Goal: Information Seeking & Learning: Find specific page/section

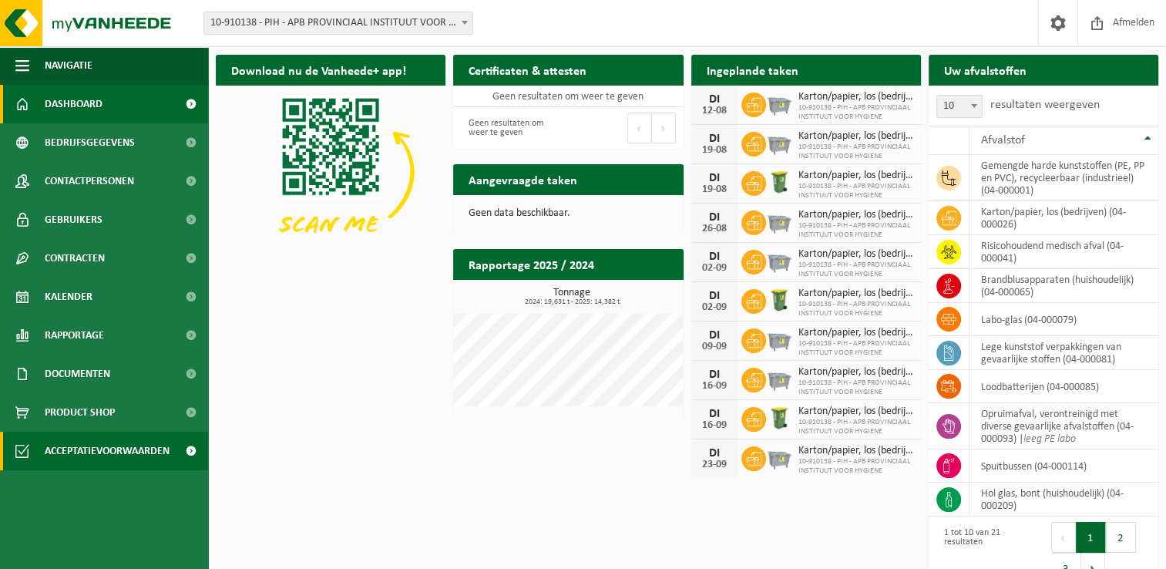
drag, startPoint x: 291, startPoint y: 475, endPoint x: 41, endPoint y: 437, distance: 253.3
click at [291, 475] on div "Download nu de Vanheede+ app! Verberg Certificaten & attesten Bekijk uw certifi…" at bounding box center [687, 321] width 950 height 548
click at [355, 392] on div "Download nu de Vanheede+ app! Verberg Certificaten & attesten Bekijk uw certifi…" at bounding box center [687, 321] width 950 height 548
click at [373, 421] on div "Download nu de Vanheede+ app! Verberg Certificaten & attesten Bekijk uw certifi…" at bounding box center [687, 321] width 950 height 548
click at [364, 456] on div "Download nu de Vanheede+ app! Verberg Certificaten & attesten Bekijk uw certifi…" at bounding box center [687, 321] width 950 height 548
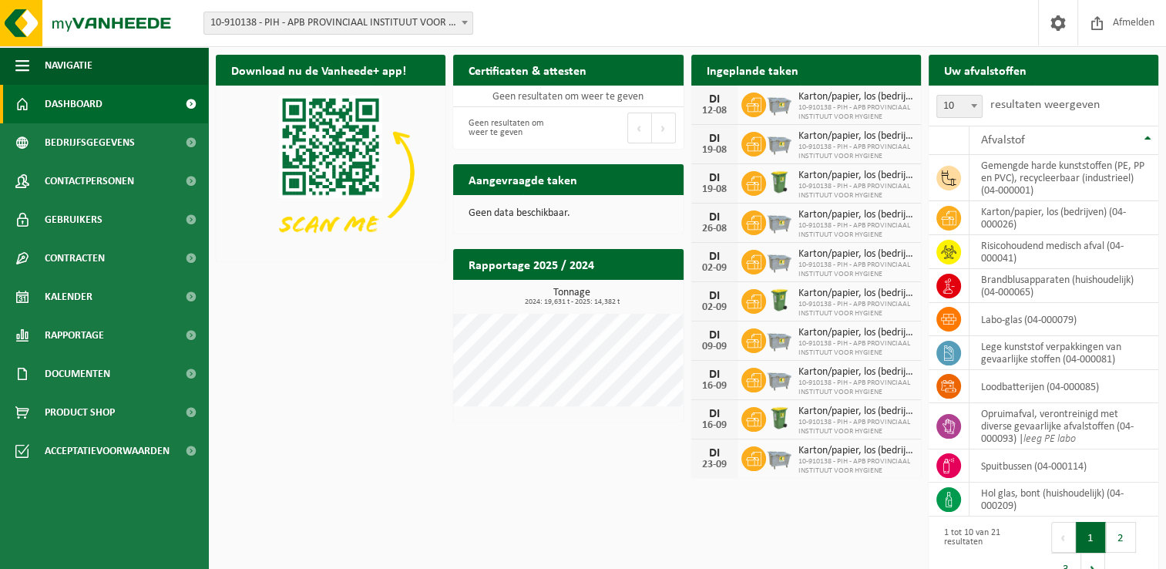
click at [345, 359] on div "Download nu de Vanheede+ app! Verberg Certificaten & attesten Bekijk uw certifi…" at bounding box center [687, 321] width 950 height 548
click at [314, 408] on div "Download nu de Vanheede+ app! Verberg Certificaten & attesten Bekijk uw certifi…" at bounding box center [687, 321] width 950 height 548
click at [347, 346] on div "Download nu de Vanheede+ app! Verberg Certificaten & attesten Bekijk uw certifi…" at bounding box center [687, 321] width 950 height 548
click at [367, 369] on div "Download nu de Vanheede+ app! Verberg Certificaten & attesten Bekijk uw certifi…" at bounding box center [687, 321] width 950 height 548
drag, startPoint x: 389, startPoint y: 391, endPoint x: 377, endPoint y: 379, distance: 16.9
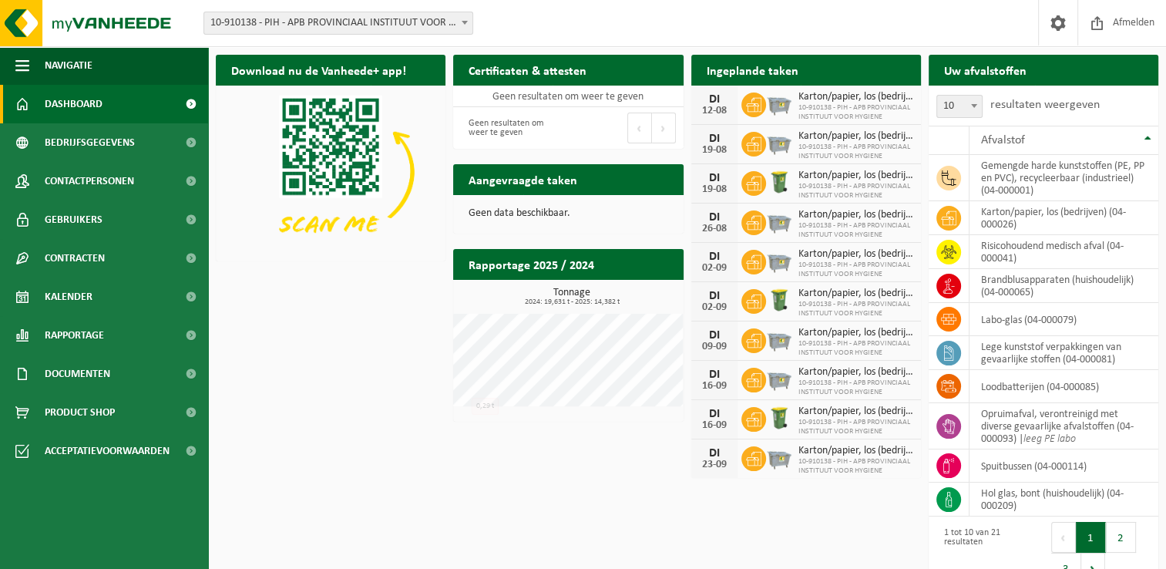
click at [389, 391] on div "Download nu de Vanheede+ app! Verberg Certificaten & attesten Bekijk uw certifi…" at bounding box center [687, 321] width 950 height 548
click at [384, 344] on div "Download nu de Vanheede+ app! Verberg Certificaten & attesten Bekijk uw certifi…" at bounding box center [687, 321] width 950 height 548
click at [324, 294] on div "Download nu de Vanheede+ app! Verberg Certificaten & attesten Bekijk uw certifi…" at bounding box center [687, 321] width 950 height 548
click at [337, 263] on div "Download nu de Vanheede+ app! Verberg" at bounding box center [330, 158] width 237 height 222
click at [551, 180] on h2 "Aangevraagde taken" at bounding box center [522, 179] width 139 height 30
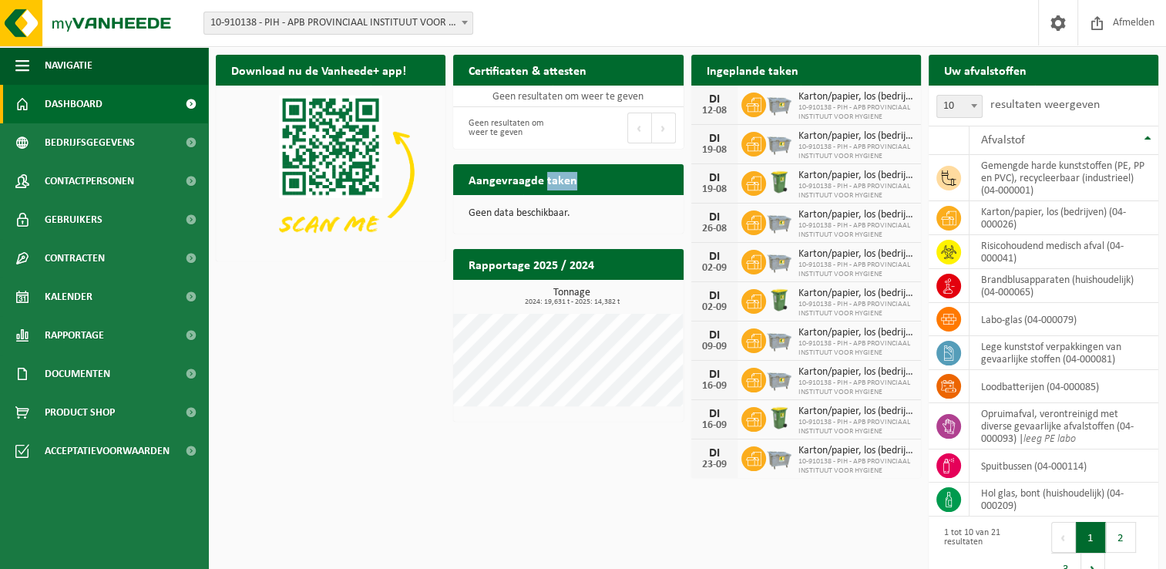
click at [551, 180] on h2 "Aangevraagde taken" at bounding box center [522, 179] width 139 height 30
drag, startPoint x: 551, startPoint y: 180, endPoint x: 561, endPoint y: 271, distance: 91.5
click at [561, 271] on h2 "Rapportage 2025 / 2024" at bounding box center [531, 264] width 156 height 30
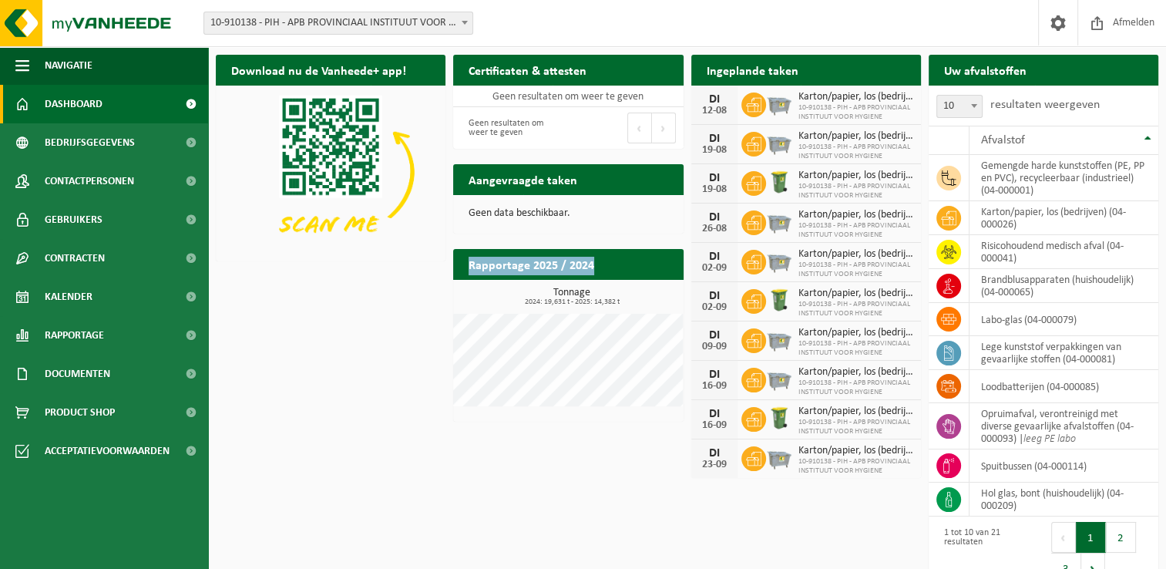
click at [561, 271] on h2 "Rapportage 2025 / 2024" at bounding box center [531, 264] width 156 height 30
drag, startPoint x: 561, startPoint y: 271, endPoint x: 559, endPoint y: 263, distance: 7.9
click at [559, 263] on h2 "Rapportage 2025 / 2024" at bounding box center [531, 264] width 156 height 30
click at [559, 267] on h2 "Rapportage 2025 / 2024" at bounding box center [531, 264] width 156 height 30
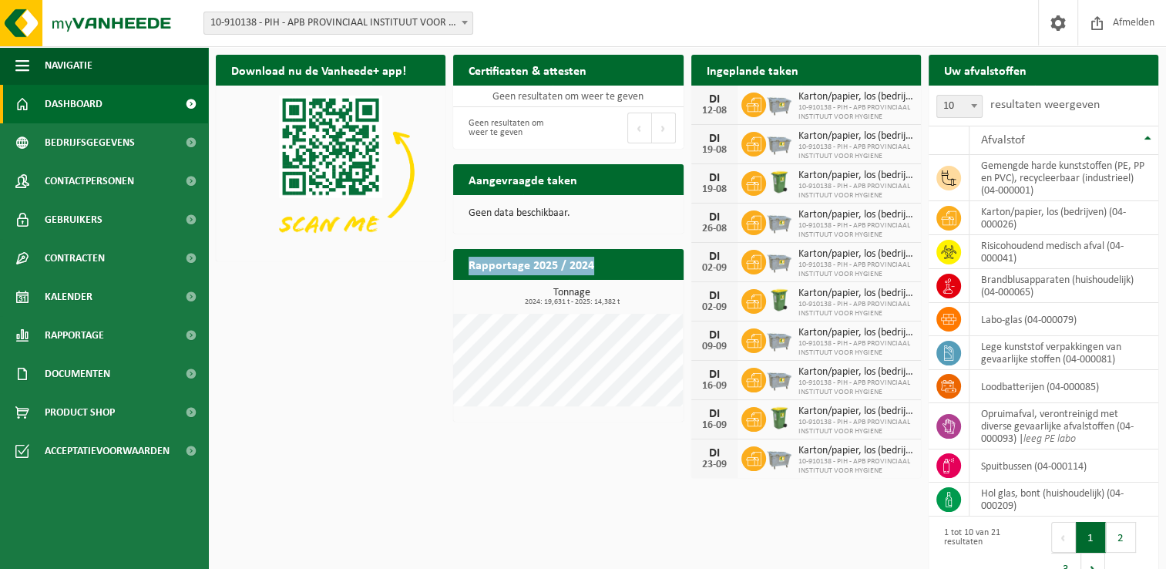
click at [559, 267] on h2 "Rapportage 2025 / 2024" at bounding box center [531, 264] width 156 height 30
click at [559, 270] on h2 "Rapportage 2025 / 2024" at bounding box center [531, 264] width 156 height 30
click at [559, 273] on h2 "Rapportage 2025 / 2024" at bounding box center [531, 264] width 156 height 30
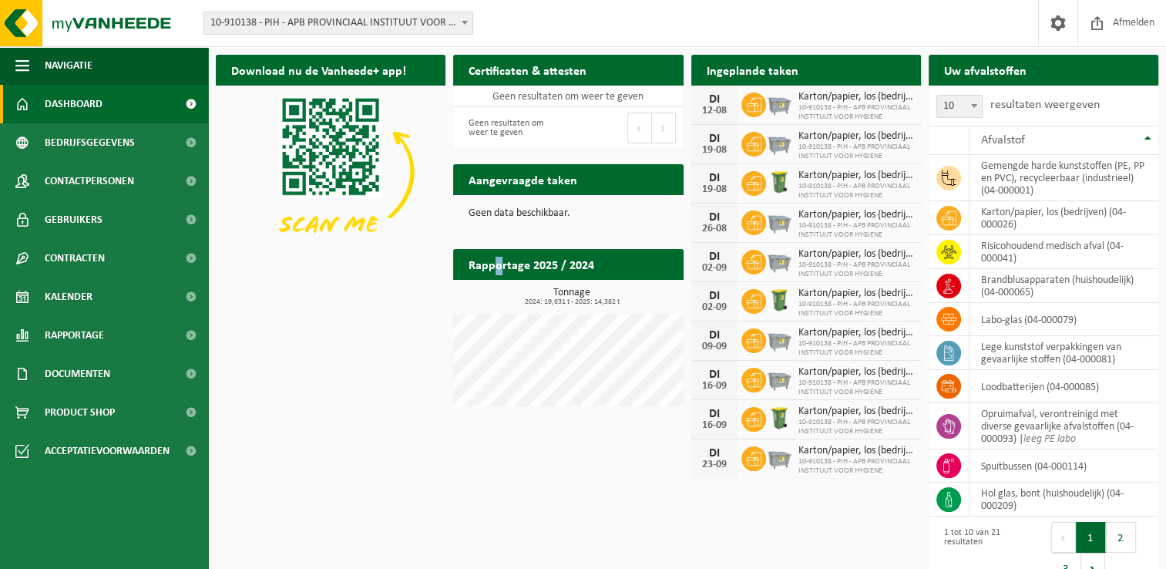
drag, startPoint x: 559, startPoint y: 273, endPoint x: 498, endPoint y: 275, distance: 60.1
click at [498, 275] on h2 "Rapportage 2025 / 2024" at bounding box center [531, 264] width 156 height 30
drag, startPoint x: 498, startPoint y: 275, endPoint x: 415, endPoint y: 332, distance: 100.9
click at [415, 332] on div "Download nu de Vanheede+ app! Verberg Certificaten & attesten Bekijk uw certifi…" at bounding box center [687, 321] width 950 height 548
click at [294, 421] on div "Download nu de Vanheede+ app! Verberg Certificaten & attesten Bekijk uw certifi…" at bounding box center [687, 321] width 950 height 548
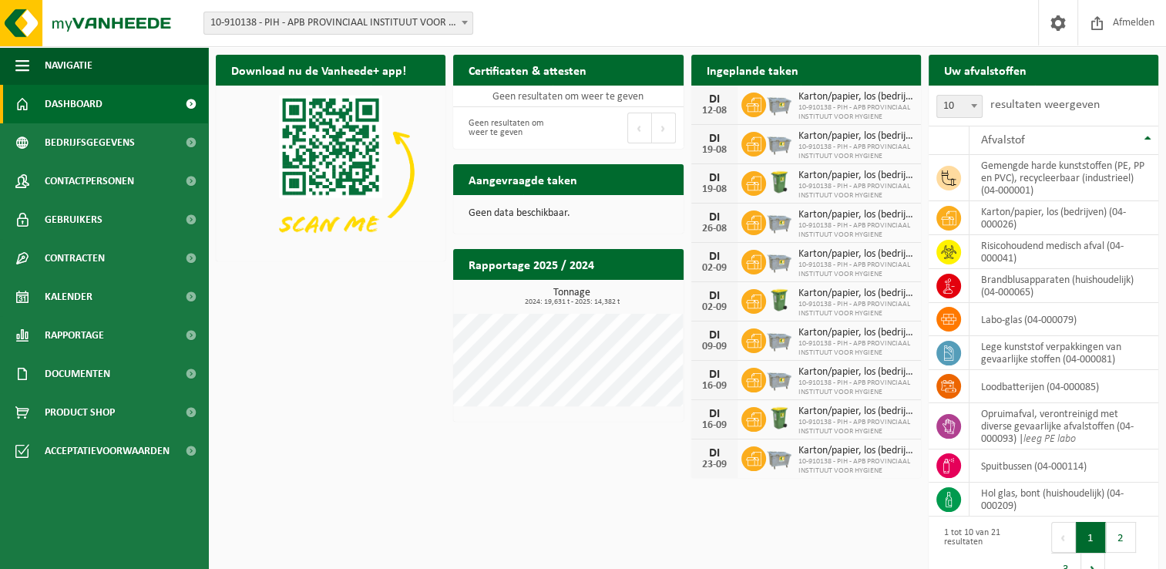
click at [282, 446] on div "Download nu de Vanheede+ app! Verberg Certificaten & attesten Bekijk uw certifi…" at bounding box center [687, 321] width 950 height 548
click at [99, 296] on link "Kalender" at bounding box center [104, 296] width 208 height 39
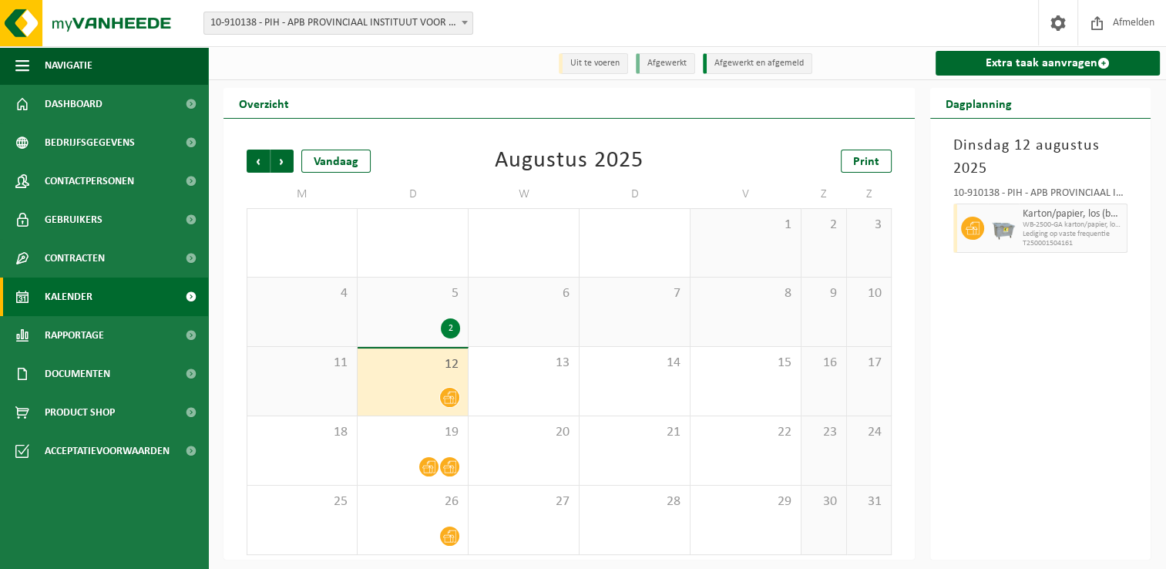
click at [102, 365] on span "Documenten" at bounding box center [77, 373] width 65 height 39
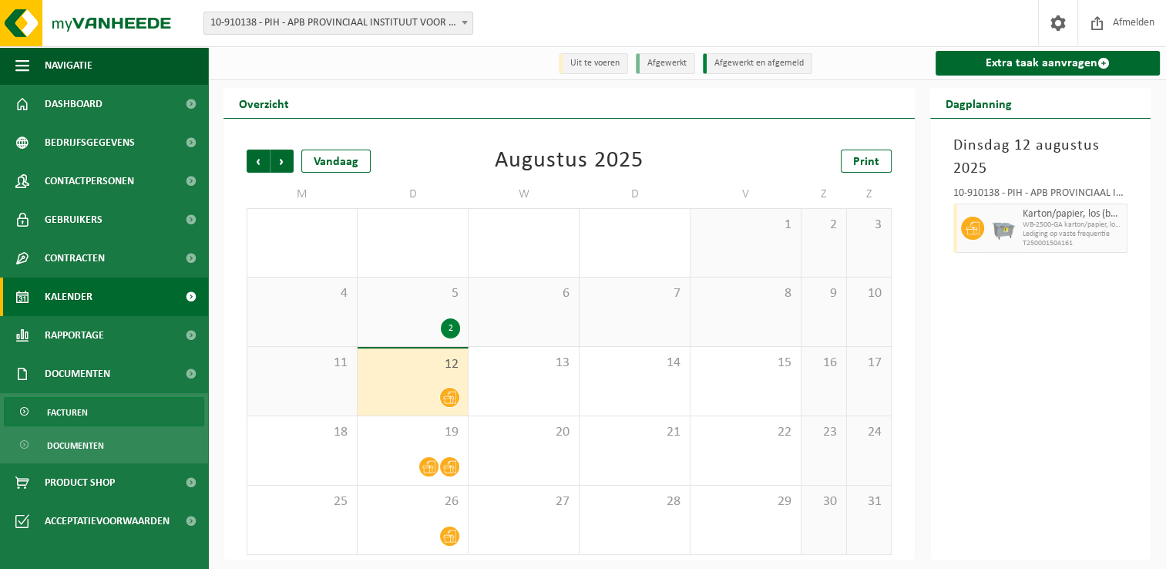
click at [109, 414] on link "Facturen" at bounding box center [104, 411] width 200 height 29
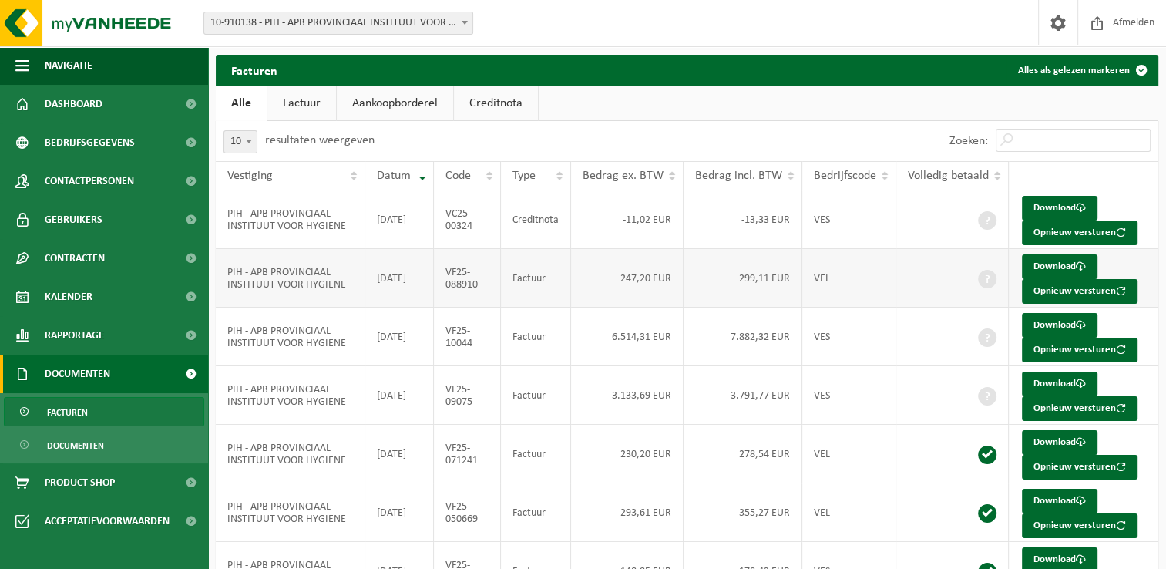
click at [409, 297] on td "2025-06-30" at bounding box center [399, 278] width 69 height 59
click at [412, 298] on td "2025-06-30" at bounding box center [399, 278] width 69 height 59
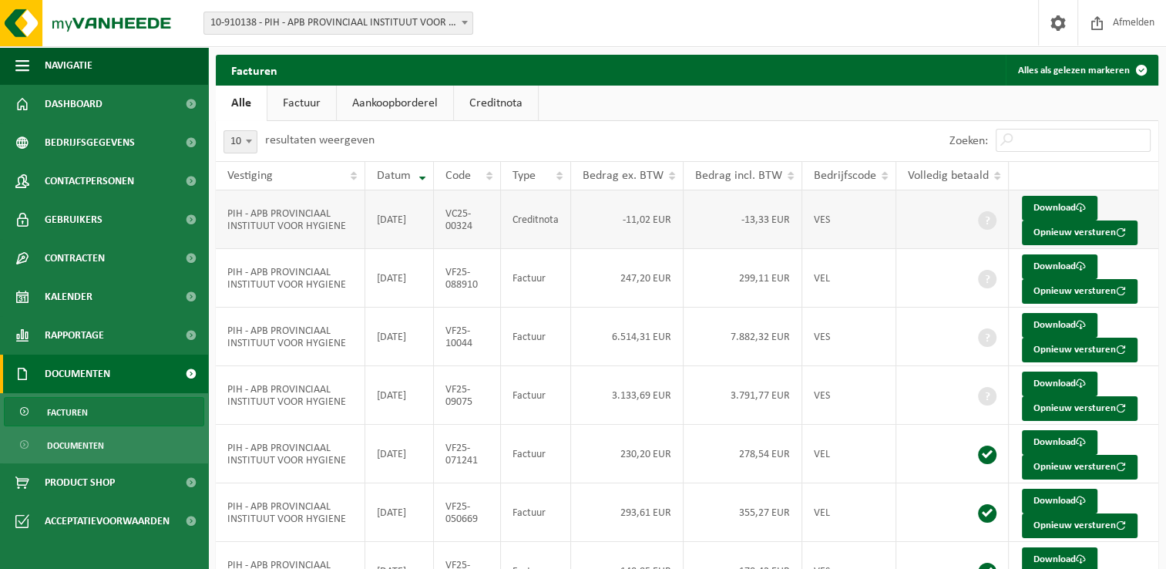
click at [678, 242] on td "-11,02 EUR" at bounding box center [627, 219] width 112 height 59
drag, startPoint x: 678, startPoint y: 242, endPoint x: 666, endPoint y: 250, distance: 13.9
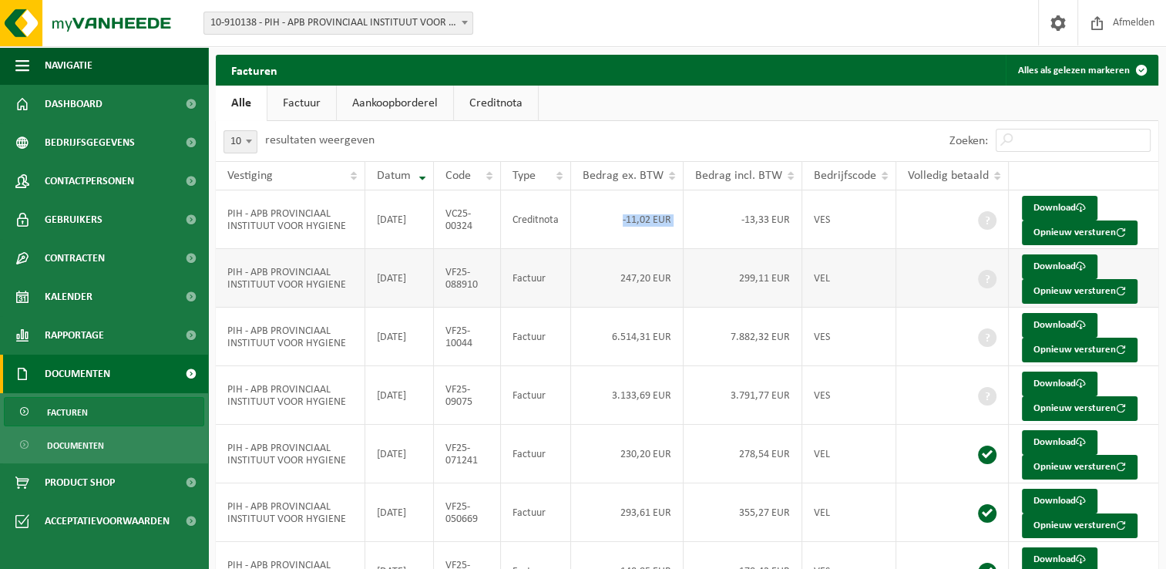
click at [670, 248] on tbody "PIH - APB PROVINCIAAL INSTITUUT VOOR HYGIENE 2025-07-25 VC25-00324 Creditnota -…" at bounding box center [687, 482] width 942 height 585
click at [759, 225] on td "-13,33 EUR" at bounding box center [742, 219] width 119 height 59
drag, startPoint x: 759, startPoint y: 225, endPoint x: 739, endPoint y: 226, distance: 20.1
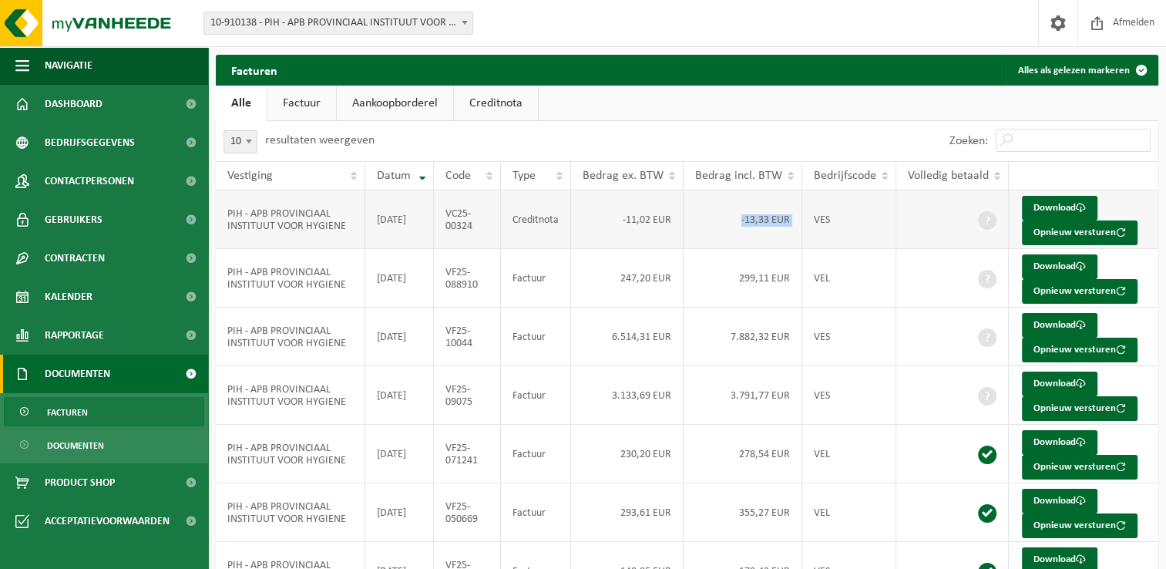
click at [739, 226] on td "-13,33 EUR" at bounding box center [742, 219] width 119 height 59
click at [727, 234] on td "-13,33 EUR" at bounding box center [742, 219] width 119 height 59
click at [755, 331] on td "7.882,32 EUR" at bounding box center [742, 336] width 119 height 59
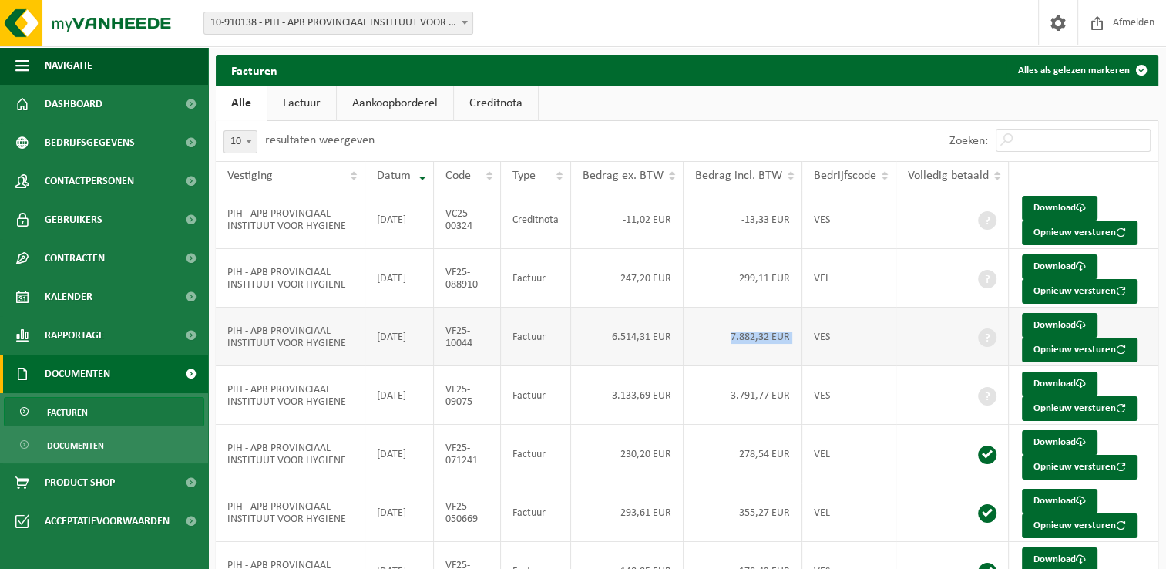
drag, startPoint x: 755, startPoint y: 331, endPoint x: 746, endPoint y: 344, distance: 15.4
click at [746, 344] on td "7.882,32 EUR" at bounding box center [742, 336] width 119 height 59
click at [736, 337] on td "7.882,32 EUR" at bounding box center [742, 336] width 119 height 59
click at [691, 119] on ul "Alle Factuur Aankoopborderel Creditnota" at bounding box center [687, 103] width 942 height 35
click at [391, 140] on div "10 25 50 100 10 resultaten weergeven" at bounding box center [451, 141] width 471 height 40
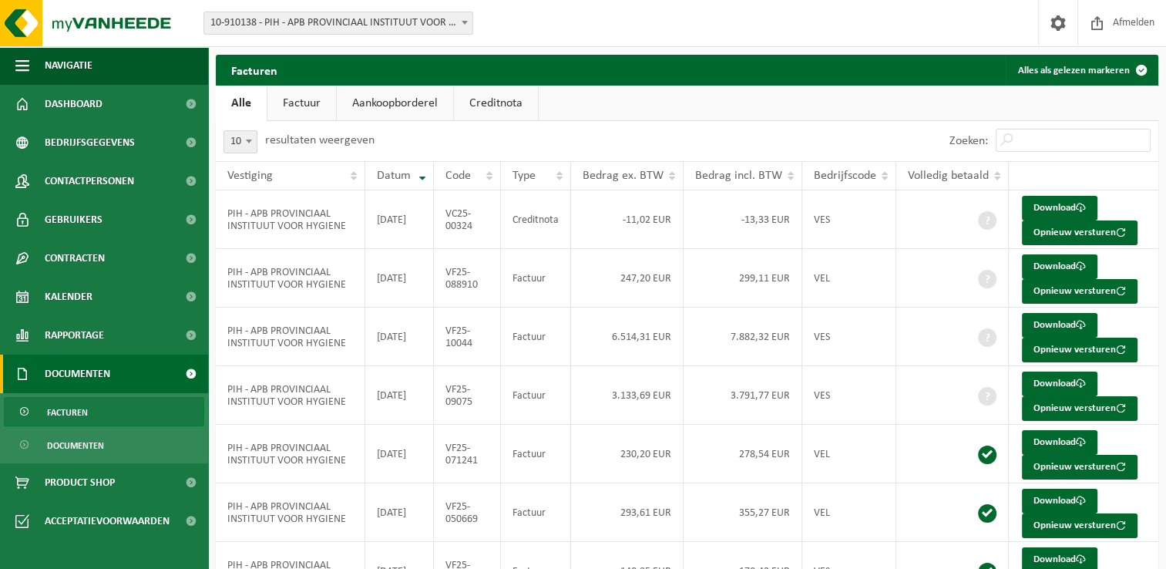
click at [391, 140] on div "10 25 50 100 10 resultaten weergeven" at bounding box center [451, 141] width 471 height 40
click at [391, 143] on div "10 25 50 100 10 resultaten weergeven" at bounding box center [451, 141] width 471 height 40
click at [391, 144] on div "10 25 50 100 10 resultaten weergeven" at bounding box center [451, 141] width 471 height 40
click at [390, 143] on div "10 25 50 100 10 resultaten weergeven" at bounding box center [451, 141] width 471 height 40
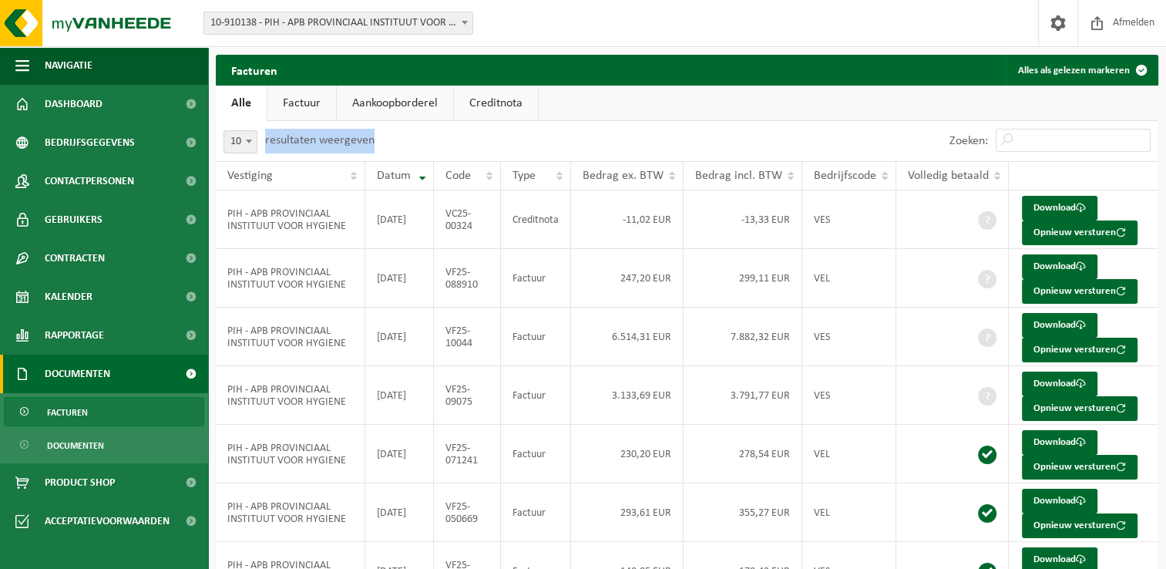
click at [388, 149] on div "10 25 50 100 10 resultaten weergeven" at bounding box center [451, 141] width 471 height 40
drag, startPoint x: 388, startPoint y: 149, endPoint x: 269, endPoint y: 149, distance: 119.4
click at [269, 149] on div "10 25 50 100 10 resultaten weergeven" at bounding box center [451, 141] width 471 height 40
drag, startPoint x: 269, startPoint y: 149, endPoint x: 266, endPoint y: 157, distance: 9.0
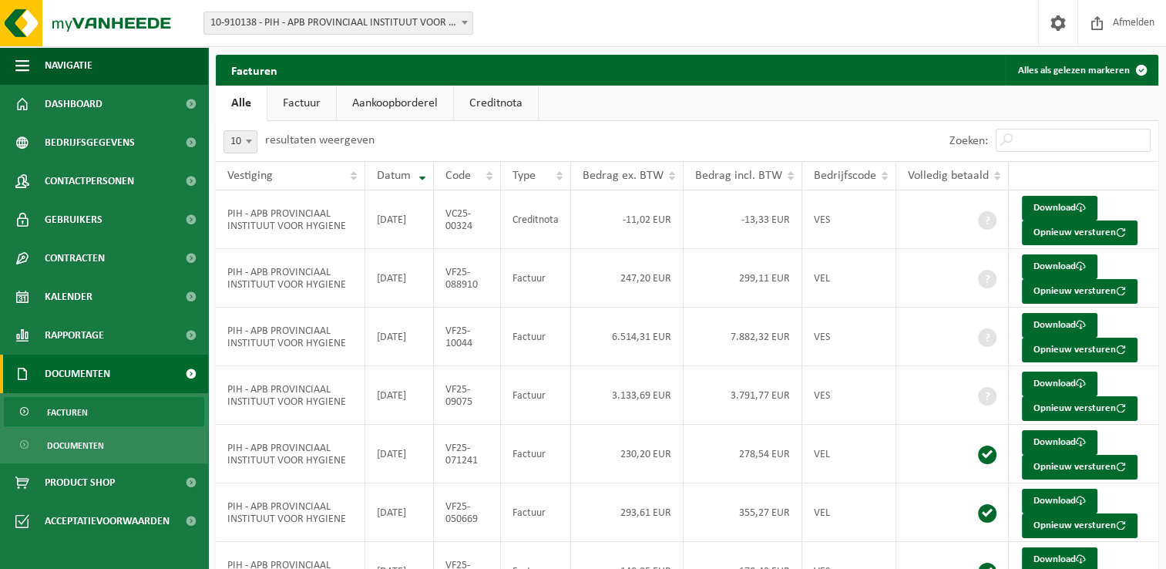
click at [266, 157] on div "10 25 50 100 10 resultaten weergeven" at bounding box center [299, 141] width 166 height 40
click at [968, 140] on label "Zoeken:" at bounding box center [968, 141] width 39 height 12
click at [995, 140] on input "Zoeken:" at bounding box center [1072, 140] width 155 height 23
click at [968, 140] on label "Zoeken:" at bounding box center [968, 141] width 39 height 12
click at [995, 140] on input "Zoeken:" at bounding box center [1072, 140] width 155 height 23
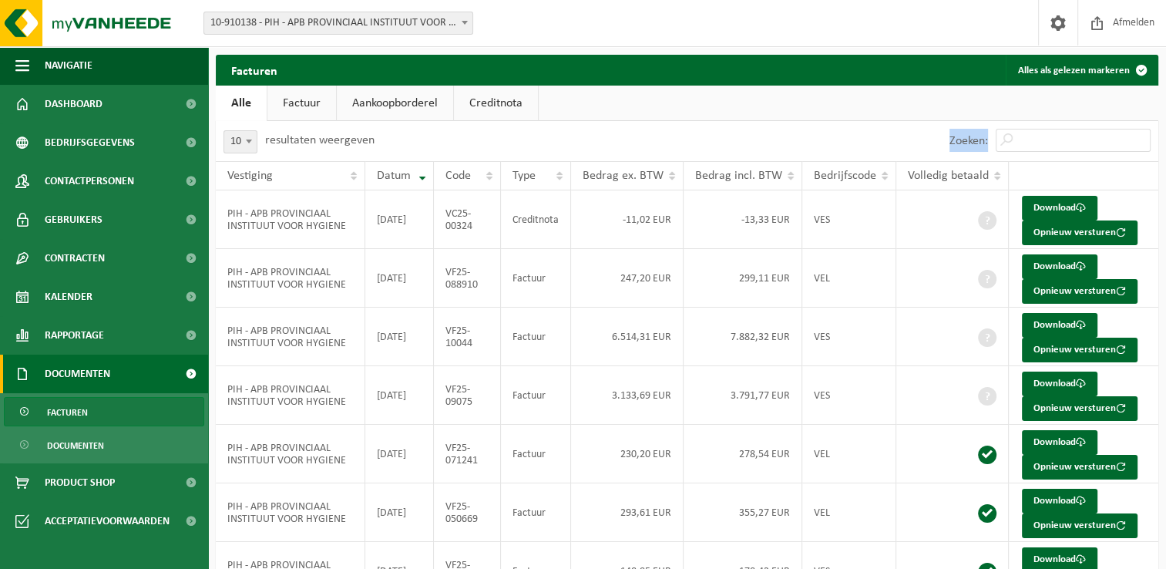
click at [968, 140] on label "Zoeken:" at bounding box center [968, 141] width 39 height 12
click at [995, 140] on input "Zoeken:" at bounding box center [1072, 140] width 155 height 23
drag, startPoint x: 968, startPoint y: 140, endPoint x: 923, endPoint y: 139, distance: 45.5
click at [923, 139] on div "Zoeken:" at bounding box center [922, 141] width 471 height 40
click at [915, 136] on div "Zoeken:" at bounding box center [922, 141] width 471 height 40
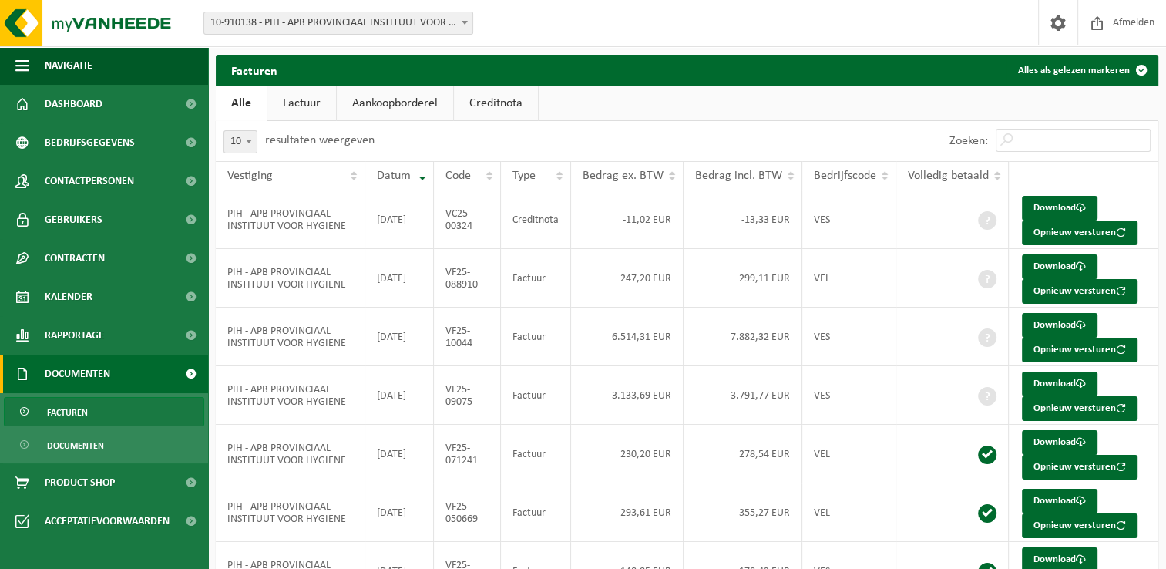
click at [296, 73] on div "Facturen Alles als gelezen markeren" at bounding box center [687, 70] width 942 height 31
drag, startPoint x: 296, startPoint y: 73, endPoint x: 247, endPoint y: 69, distance: 48.7
click at [247, 69] on h2 "Facturen" at bounding box center [254, 70] width 77 height 30
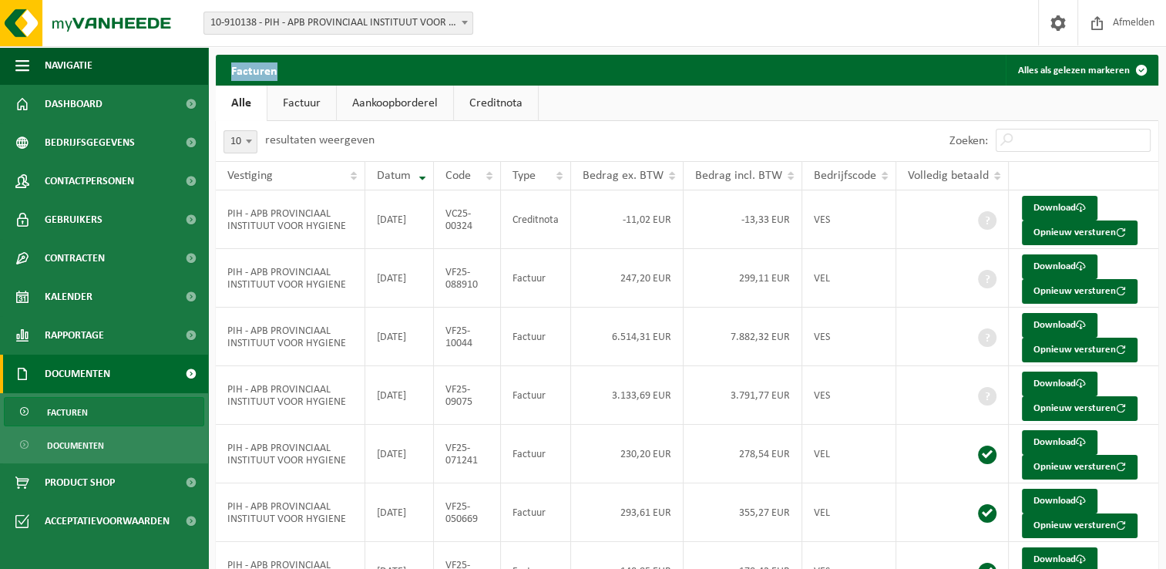
click at [247, 66] on h2 "Facturen" at bounding box center [254, 70] width 77 height 30
drag, startPoint x: 234, startPoint y: 74, endPoint x: 293, endPoint y: 75, distance: 58.6
click at [293, 75] on div "Facturen Alles als gelezen markeren" at bounding box center [687, 70] width 942 height 31
drag, startPoint x: 293, startPoint y: 75, endPoint x: 230, endPoint y: 66, distance: 63.7
click at [229, 65] on h2 "Facturen" at bounding box center [254, 70] width 77 height 30
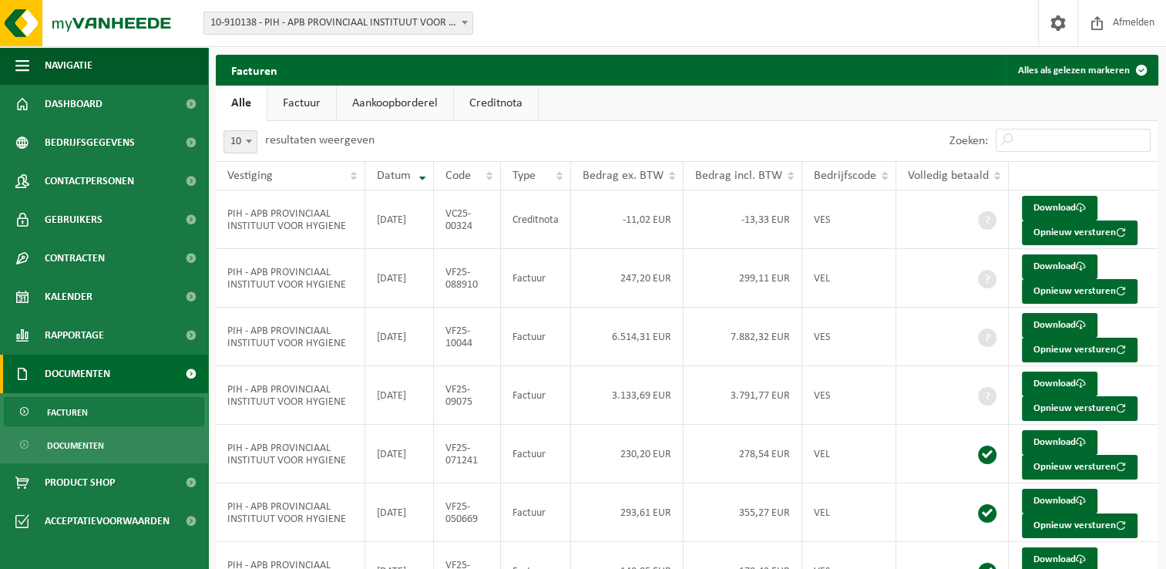
click at [230, 66] on h2 "Facturen" at bounding box center [254, 70] width 77 height 30
drag, startPoint x: 230, startPoint y: 66, endPoint x: 220, endPoint y: 67, distance: 10.0
click at [220, 67] on h2 "Facturen" at bounding box center [254, 70] width 77 height 30
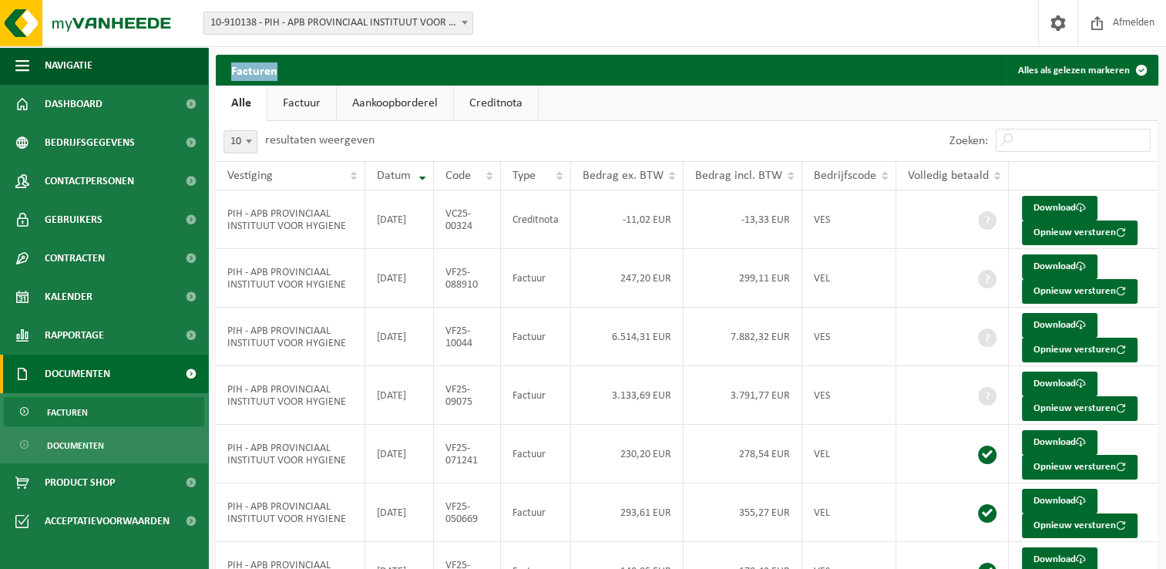
click at [221, 67] on h2 "Facturen" at bounding box center [254, 70] width 77 height 30
click at [673, 119] on div "Facturen Alles als gelezen markeren Even geduld. Door de grote hoeveelheid gege…" at bounding box center [687, 441] width 958 height 772
click at [632, 124] on div "10 25 50 100 10 resultaten weergeven" at bounding box center [451, 141] width 471 height 40
click at [632, 140] on div "10 25 50 100 10 resultaten weergeven" at bounding box center [451, 141] width 471 height 40
click at [651, 119] on ul "Alle Factuur Aankoopborderel Creditnota" at bounding box center [687, 103] width 942 height 35
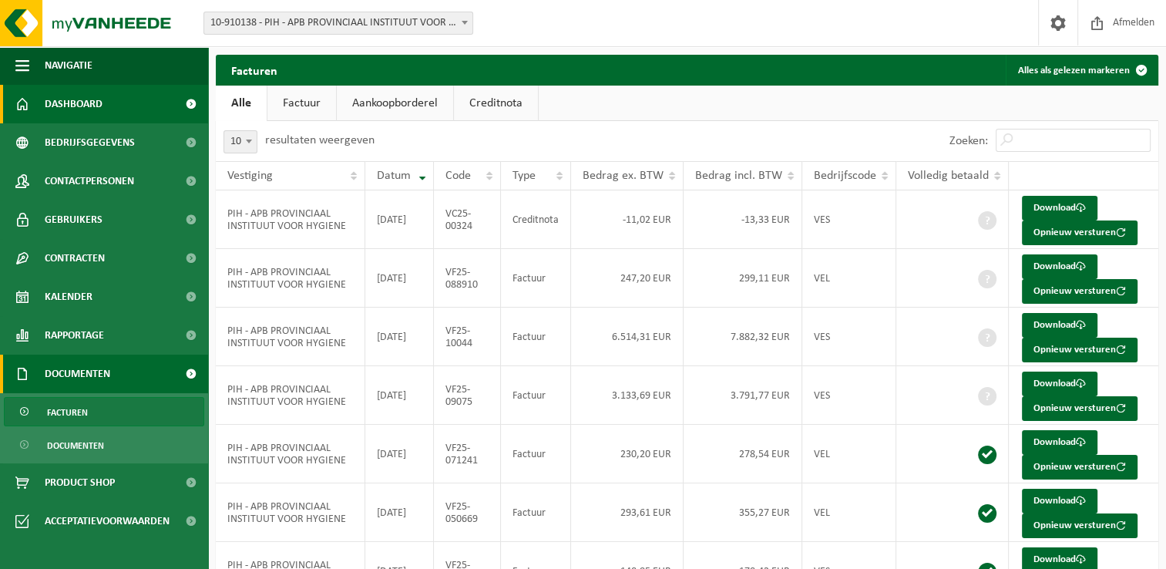
click at [109, 106] on link "Dashboard" at bounding box center [104, 104] width 208 height 39
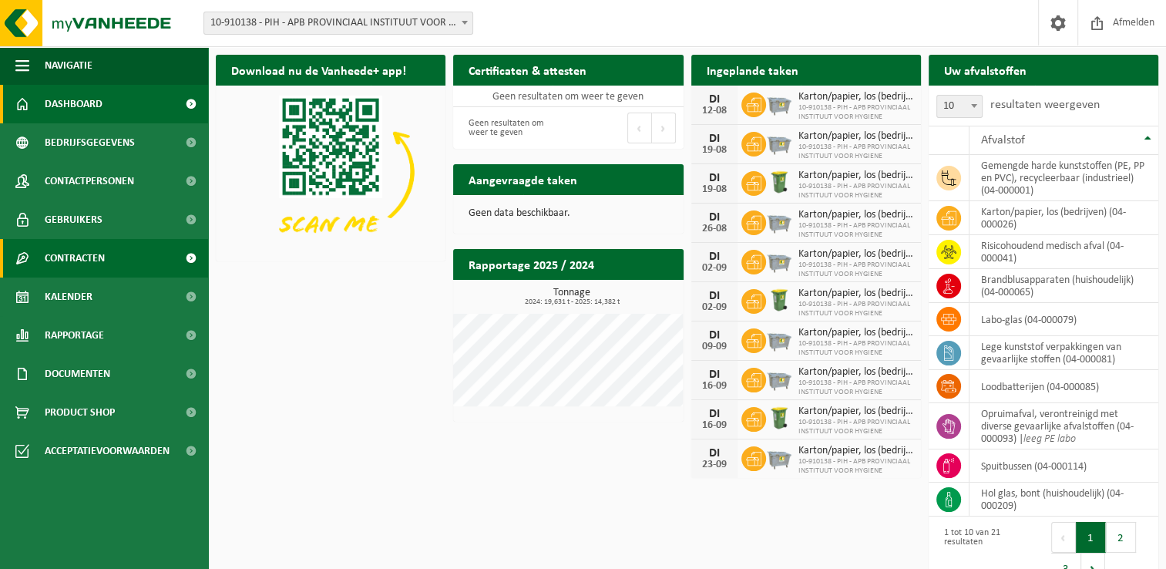
drag, startPoint x: 381, startPoint y: 331, endPoint x: 0, endPoint y: 243, distance: 391.3
click at [380, 331] on div "Download nu de Vanheede+ app! Verberg Certificaten & attesten Bekijk uw certifi…" at bounding box center [687, 321] width 950 height 548
click at [357, 336] on div "Download nu de Vanheede+ app! Verberg Certificaten & attesten Bekijk uw certifi…" at bounding box center [687, 321] width 950 height 548
click at [321, 327] on div "Download nu de Vanheede+ app! Verberg Certificaten & attesten Bekijk uw certifi…" at bounding box center [687, 321] width 950 height 548
click at [459, 516] on div "Download nu de Vanheede+ app! Verberg Certificaten & attesten Bekijk uw certifi…" at bounding box center [687, 321] width 950 height 548
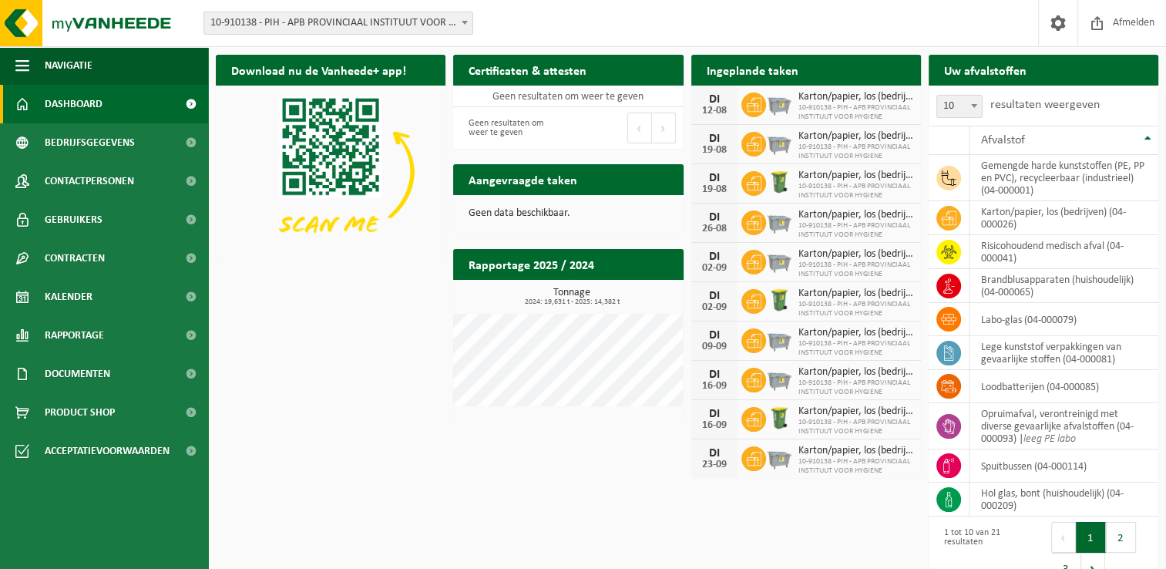
click at [320, 519] on div "Download nu de Vanheede+ app! Verberg Certificaten & attesten Bekijk uw certifi…" at bounding box center [687, 321] width 950 height 548
click at [743, 522] on div "Download nu de Vanheede+ app! Verberg Certificaten & attesten Bekijk uw certifi…" at bounding box center [687, 321] width 950 height 548
click at [829, 112] on span "10-910138 - PIH - APB PROVINCIAAL INSTITUUT VOOR HYGIENE" at bounding box center [855, 112] width 115 height 18
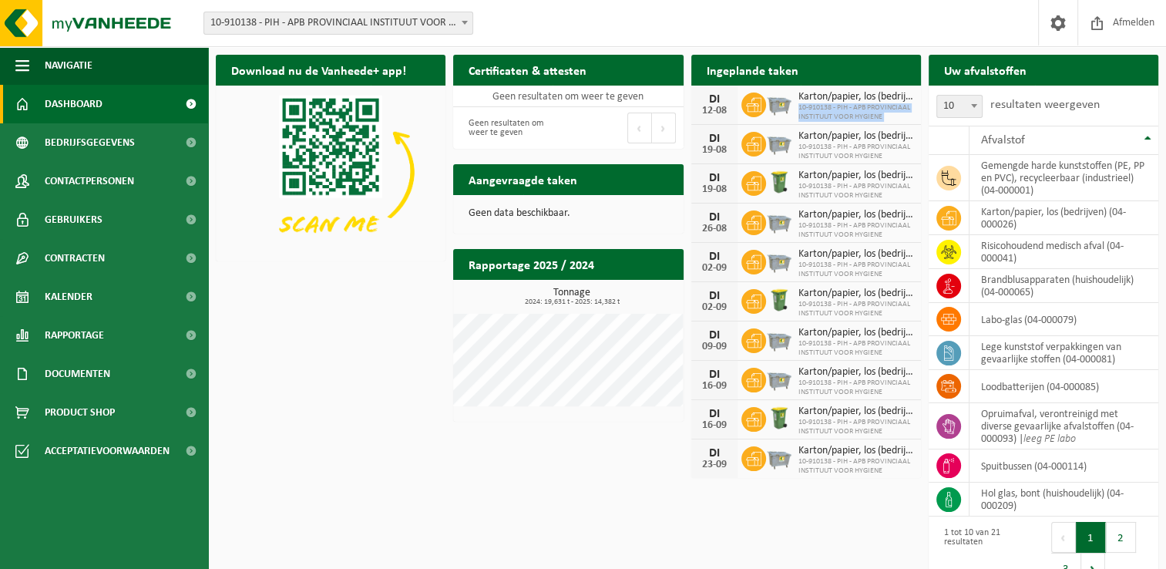
click at [829, 112] on span "10-910138 - PIH - APB PROVINCIAAL INSTITUUT VOOR HYGIENE" at bounding box center [855, 112] width 115 height 18
click at [815, 100] on span "Karton/papier, los (bedrijven)" at bounding box center [855, 97] width 115 height 12
click at [434, 384] on div "Download nu de Vanheede+ app! Verberg Certificaten & attesten Bekijk uw certifi…" at bounding box center [687, 321] width 950 height 548
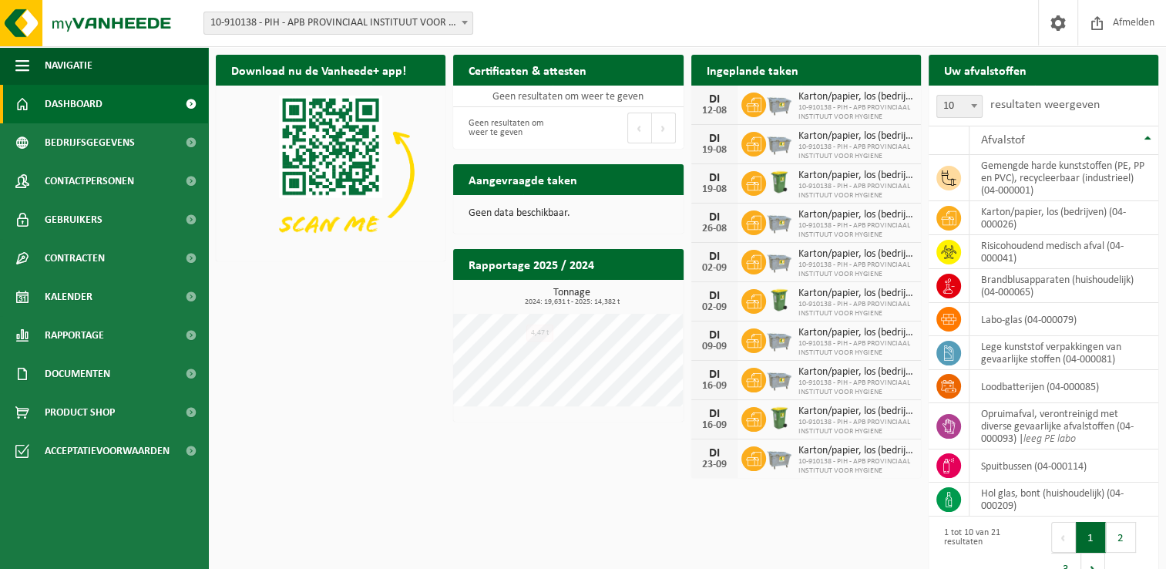
click at [568, 261] on h2 "Rapportage 2025 / 2024" at bounding box center [531, 264] width 156 height 30
drag, startPoint x: 568, startPoint y: 261, endPoint x: 515, endPoint y: 189, distance: 89.8
click at [515, 189] on h2 "Aangevraagde taken" at bounding box center [522, 179] width 139 height 30
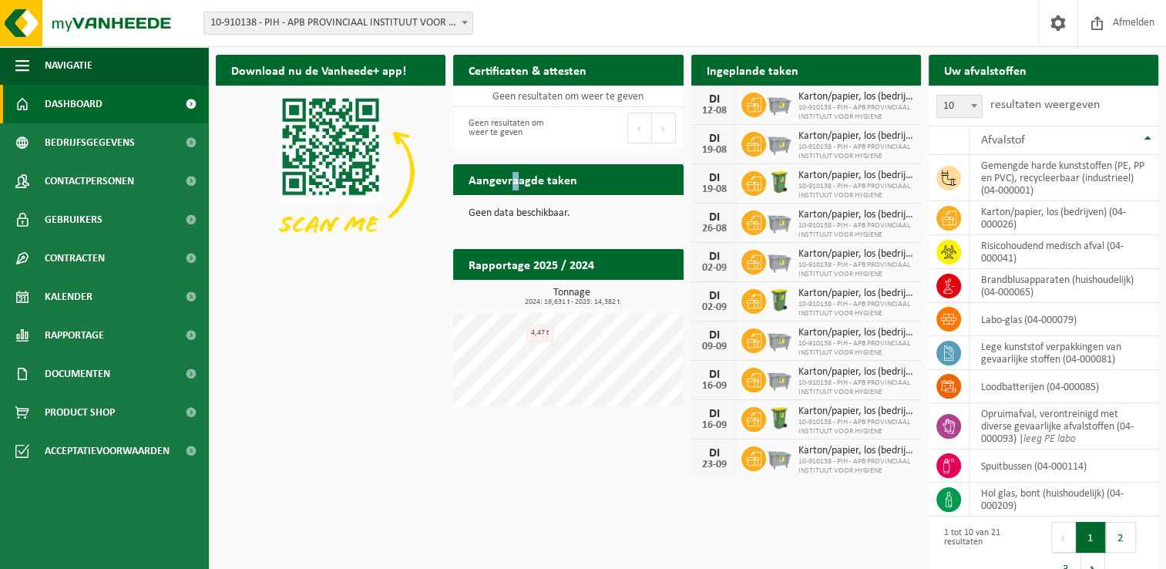
click at [515, 189] on h2 "Aangevraagde taken" at bounding box center [522, 179] width 139 height 30
drag, startPoint x: 515, startPoint y: 189, endPoint x: 497, endPoint y: 240, distance: 54.6
click at [497, 240] on div "Download nu de Vanheede+ app! Verberg Certificaten & attesten Bekijk uw certifi…" at bounding box center [687, 321] width 950 height 548
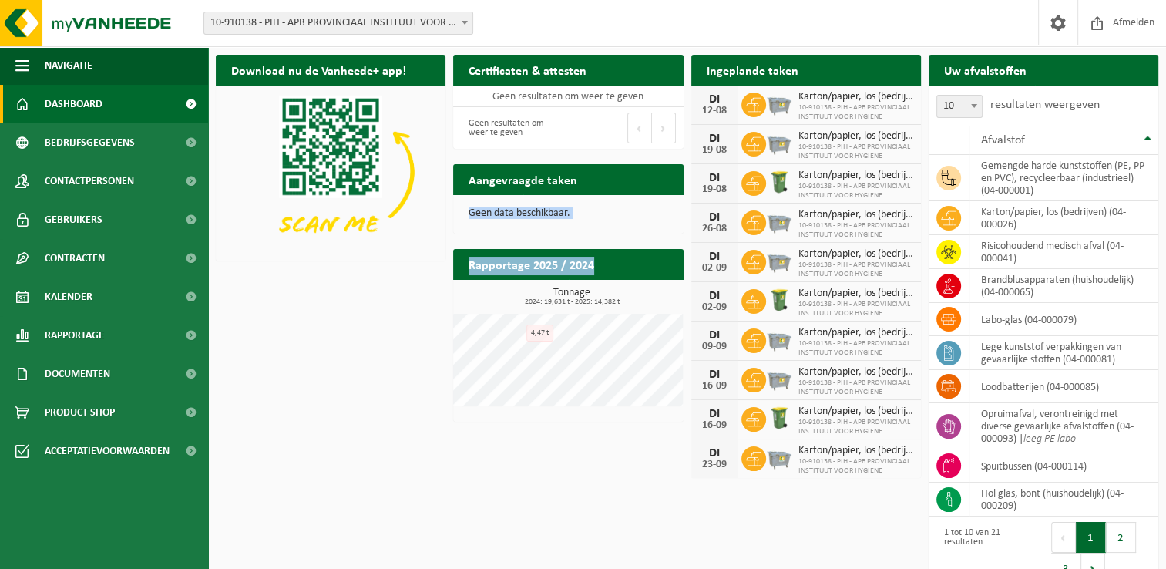
click at [497, 240] on div "Download nu de Vanheede+ app! Verberg Certificaten & attesten Bekijk uw certifi…" at bounding box center [687, 321] width 950 height 548
drag, startPoint x: 497, startPoint y: 240, endPoint x: 482, endPoint y: 230, distance: 17.7
click at [482, 230] on div "Geen data beschikbaar." at bounding box center [568, 213] width 230 height 37
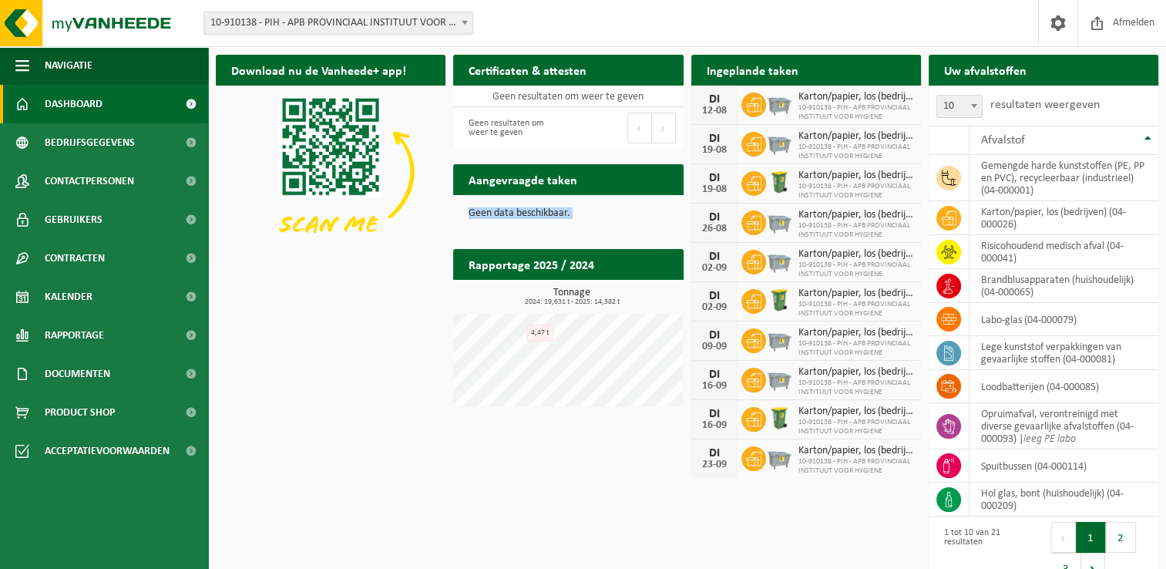
drag, startPoint x: 482, startPoint y: 230, endPoint x: 478, endPoint y: 217, distance: 13.9
click at [478, 217] on p "Geen data beschikbaar." at bounding box center [567, 213] width 199 height 11
click at [478, 223] on div "Geen data beschikbaar." at bounding box center [568, 213] width 230 height 37
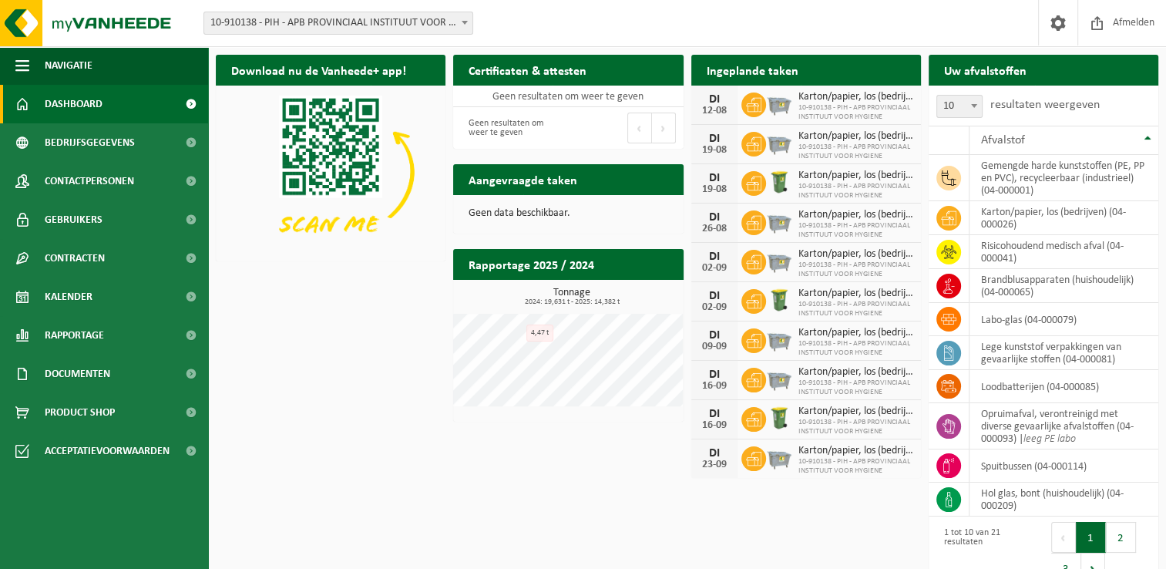
click at [482, 255] on h2 "Rapportage 2025 / 2024" at bounding box center [531, 264] width 156 height 30
click at [408, 316] on div "Download nu de Vanheede+ app! Verberg Certificaten & attesten Bekijk uw certifi…" at bounding box center [687, 321] width 950 height 548
click at [308, 387] on div "Download nu de Vanheede+ app! Verberg Certificaten & attesten Bekijk uw certifi…" at bounding box center [687, 321] width 950 height 548
click at [319, 380] on div "Download nu de Vanheede+ app! Verberg Certificaten & attesten Bekijk uw certifi…" at bounding box center [687, 321] width 950 height 548
click at [97, 289] on link "Kalender" at bounding box center [104, 296] width 208 height 39
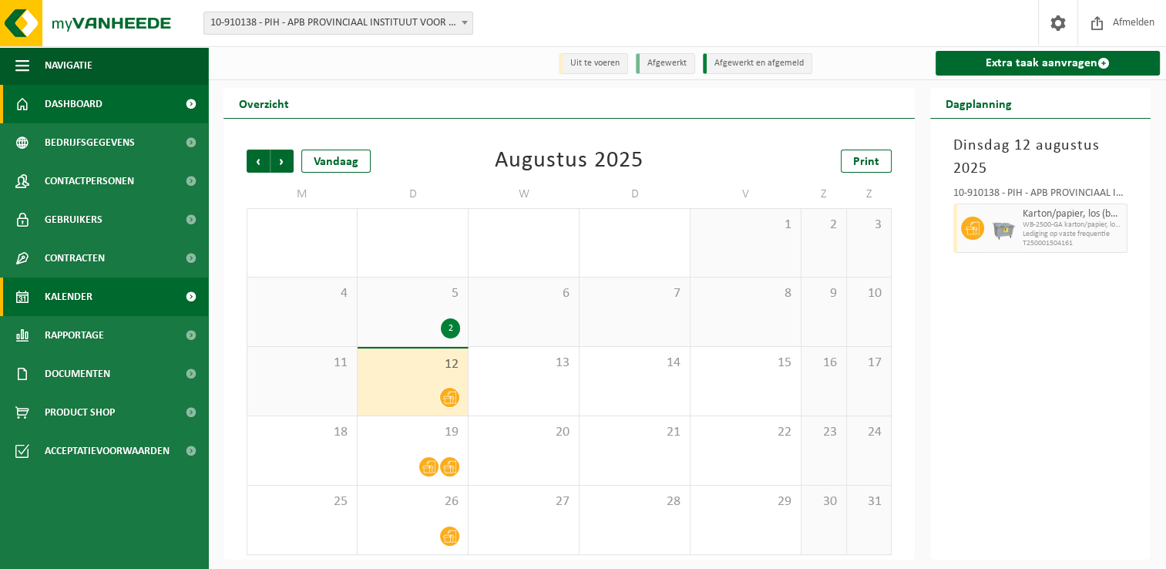
click at [117, 104] on link "Dashboard" at bounding box center [104, 104] width 208 height 39
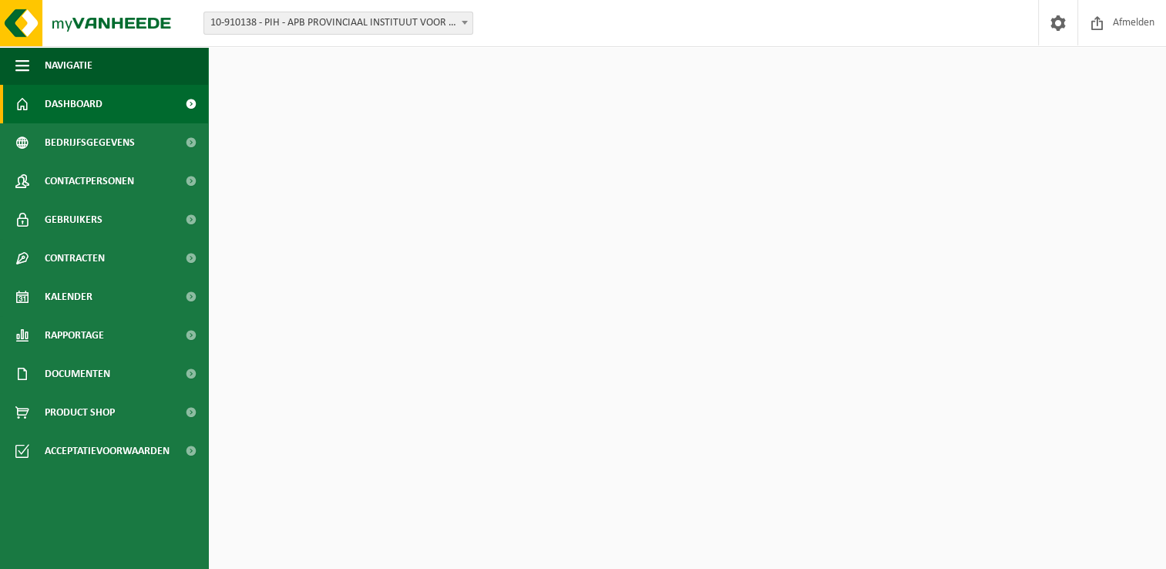
click at [302, 436] on div "Download nu de Vanheede+ app! Verberg Certificaten & attesten Bekijk uw certifi…" at bounding box center [687, 321] width 950 height 548
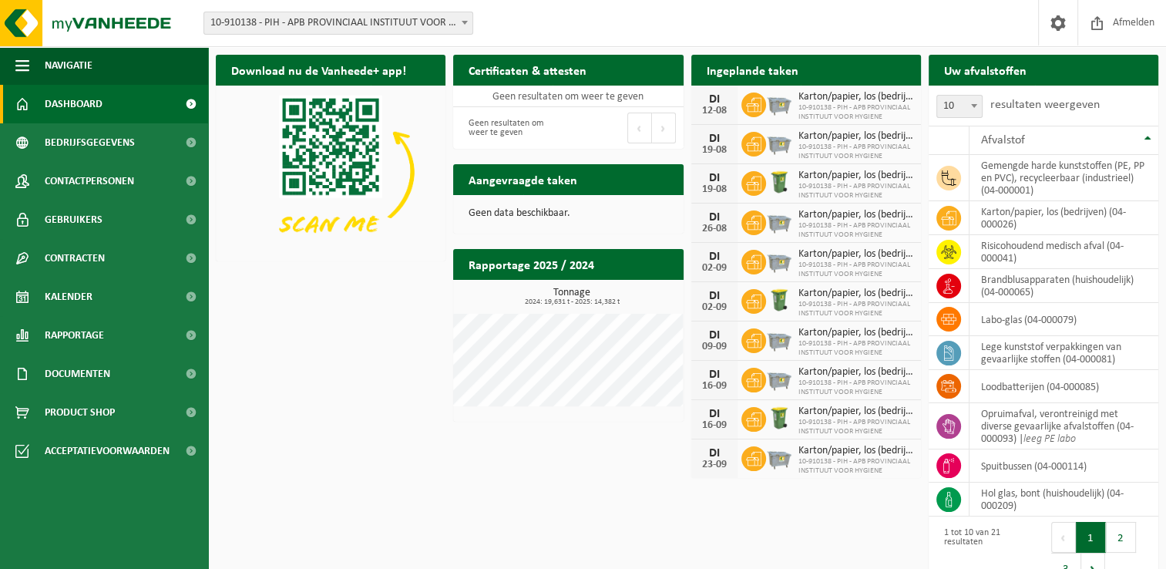
click at [321, 416] on div "Download nu de Vanheede+ app! Verberg Certificaten & attesten Bekijk uw certifi…" at bounding box center [687, 321] width 950 height 548
click at [108, 383] on span "Documenten" at bounding box center [77, 373] width 65 height 39
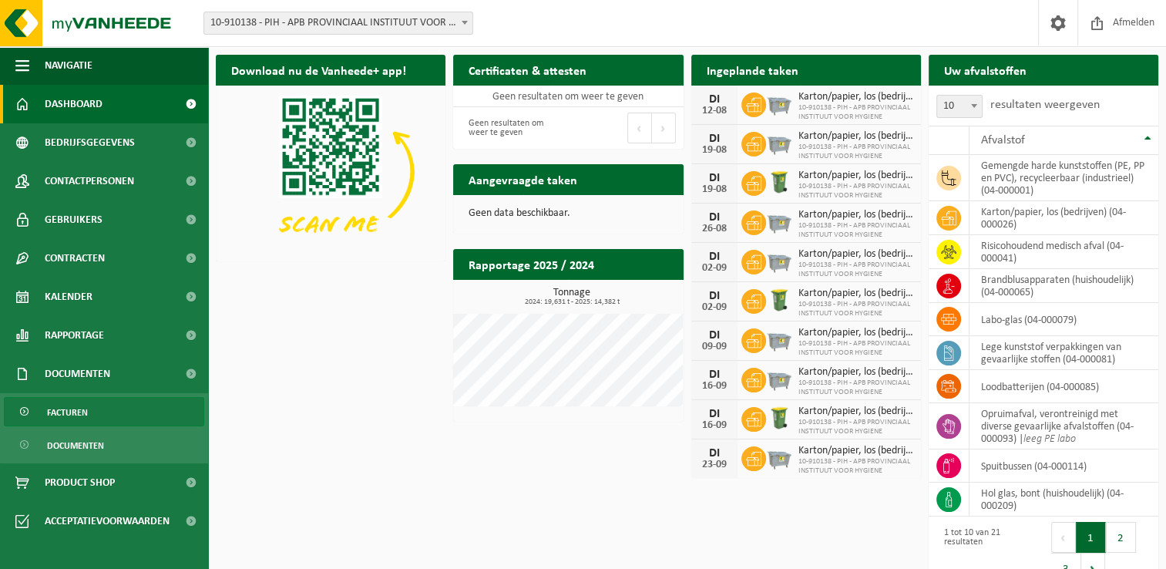
click at [116, 423] on link "Facturen" at bounding box center [104, 411] width 200 height 29
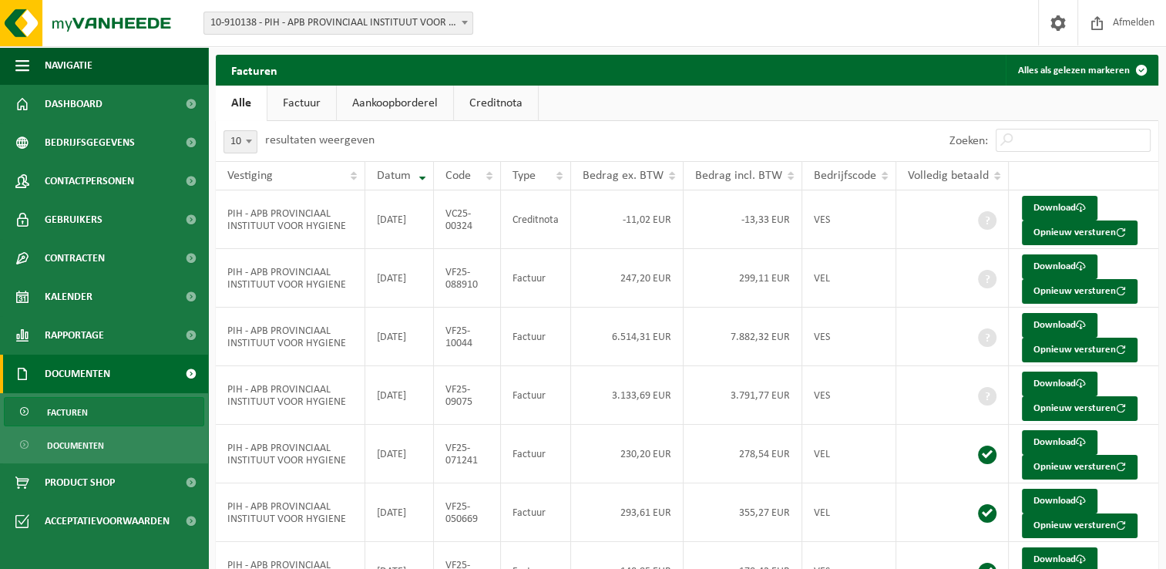
click at [749, 149] on div "Zoeken:" at bounding box center [922, 141] width 471 height 40
click at [632, 395] on td "3.133,69 EUR" at bounding box center [627, 395] width 112 height 59
drag, startPoint x: 632, startPoint y: 395, endPoint x: 621, endPoint y: 337, distance: 58.9
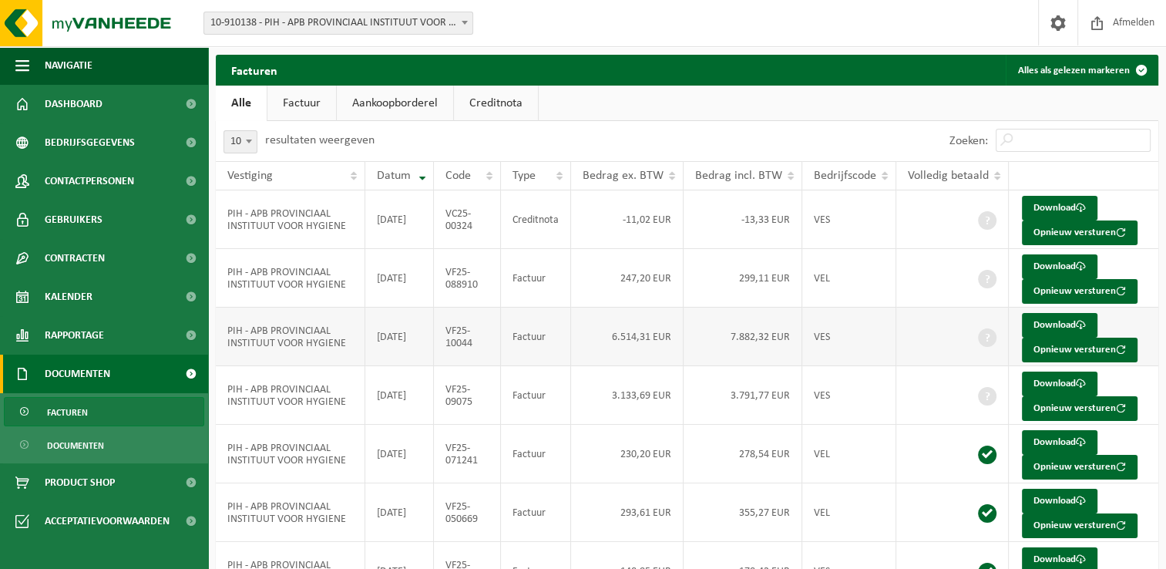
click at [622, 342] on td "6.514,31 EUR" at bounding box center [627, 336] width 112 height 59
click at [638, 124] on div "10 25 50 100 10 resultaten weergeven" at bounding box center [451, 141] width 471 height 40
click at [785, 122] on div "Zoeken:" at bounding box center [922, 141] width 471 height 40
click at [860, 121] on div "Zoeken:" at bounding box center [922, 141] width 471 height 40
click at [988, 136] on label "Zoeken:" at bounding box center [968, 141] width 39 height 12
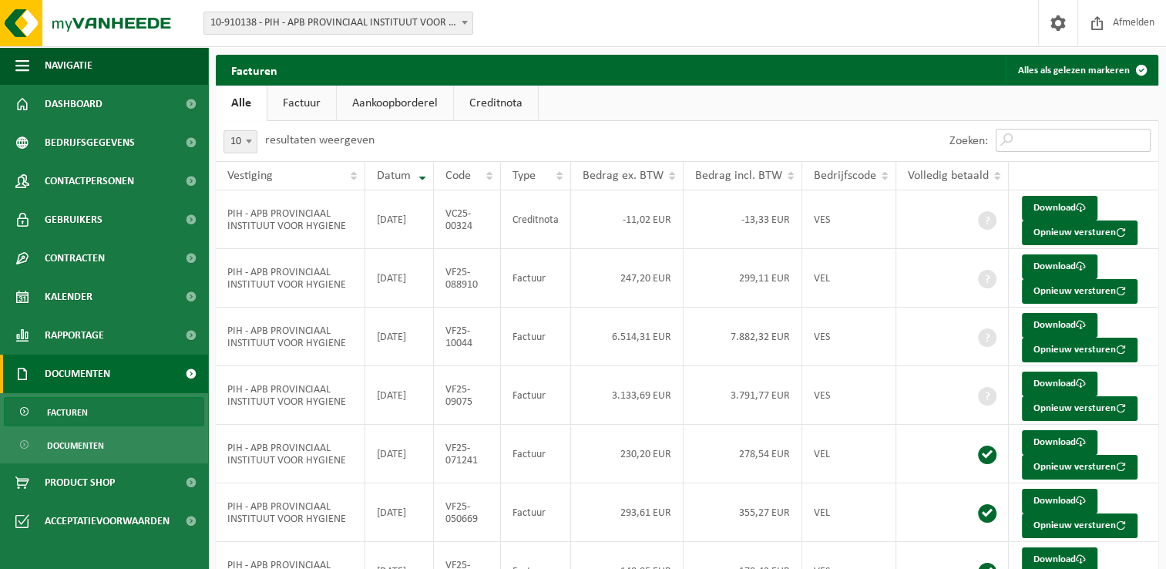
click at [995, 136] on input "Zoeken:" at bounding box center [1072, 140] width 155 height 23
click at [988, 136] on label "Zoeken:" at bounding box center [968, 141] width 39 height 12
click at [995, 136] on input "Zoeken:" at bounding box center [1072, 140] width 155 height 23
click at [988, 136] on label "Zoeken:" at bounding box center [968, 141] width 39 height 12
click at [995, 136] on input "Zoeken:" at bounding box center [1072, 140] width 155 height 23
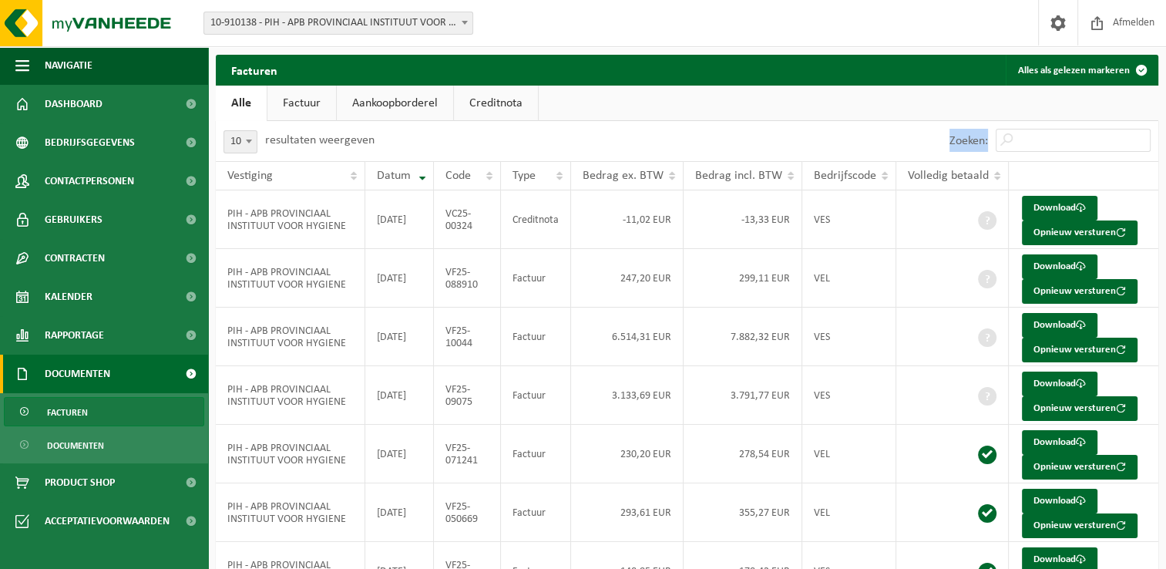
drag, startPoint x: 990, startPoint y: 136, endPoint x: 968, endPoint y: 142, distance: 22.2
click at [969, 142] on label "Zoeken:" at bounding box center [968, 141] width 39 height 12
click at [995, 142] on input "Zoeken:" at bounding box center [1072, 140] width 155 height 23
click at [711, 128] on div "Zoeken:" at bounding box center [922, 141] width 471 height 40
click at [675, 118] on ul "Alle Factuur Aankoopborderel Creditnota" at bounding box center [687, 103] width 942 height 35
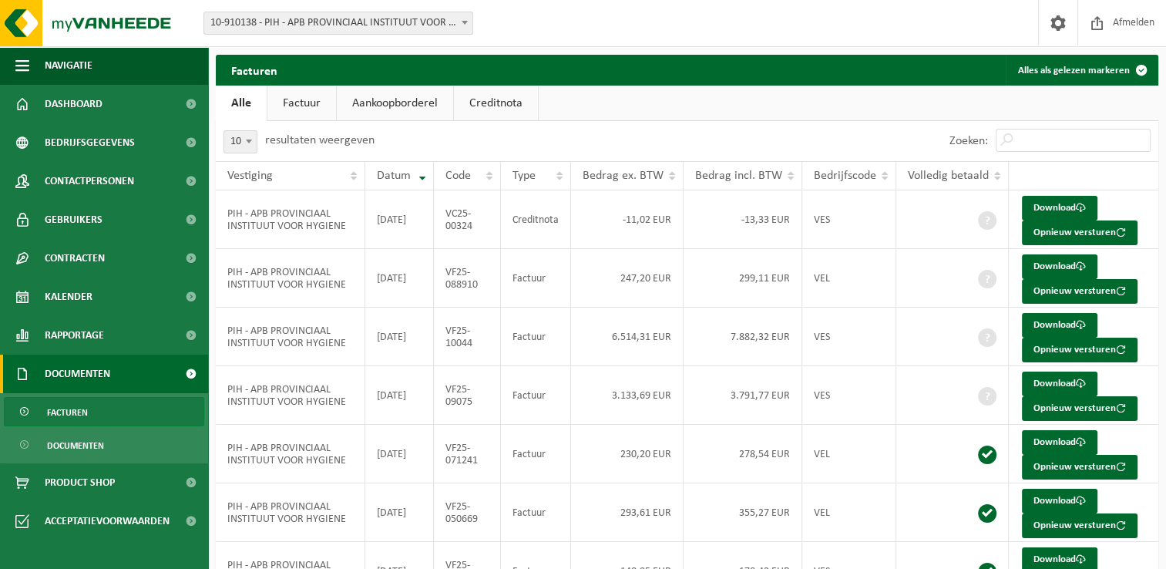
click at [655, 131] on div "10 25 50 100 10 resultaten weergeven" at bounding box center [451, 141] width 471 height 40
drag, startPoint x: 680, startPoint y: 132, endPoint x: 692, endPoint y: 127, distance: 12.4
click at [680, 132] on div "10 25 50 100 10 resultaten weergeven" at bounding box center [451, 141] width 471 height 40
click at [45, 113] on span "Dashboard" at bounding box center [74, 104] width 58 height 39
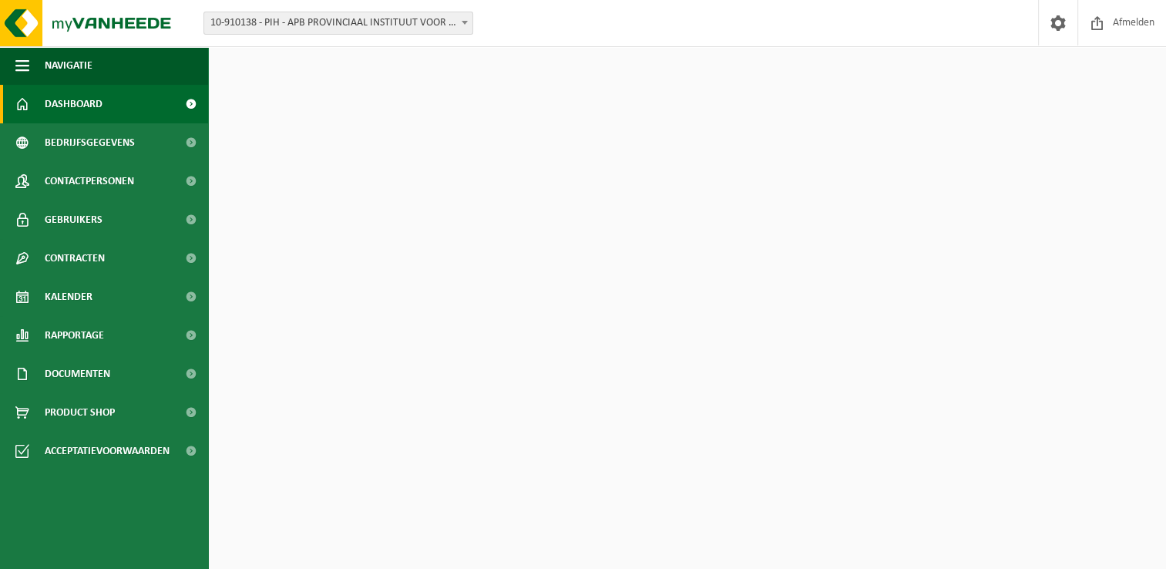
click at [302, 495] on div "Download nu de Vanheede+ app! Verberg Certificaten & attesten Bekijk uw certifi…" at bounding box center [687, 321] width 950 height 548
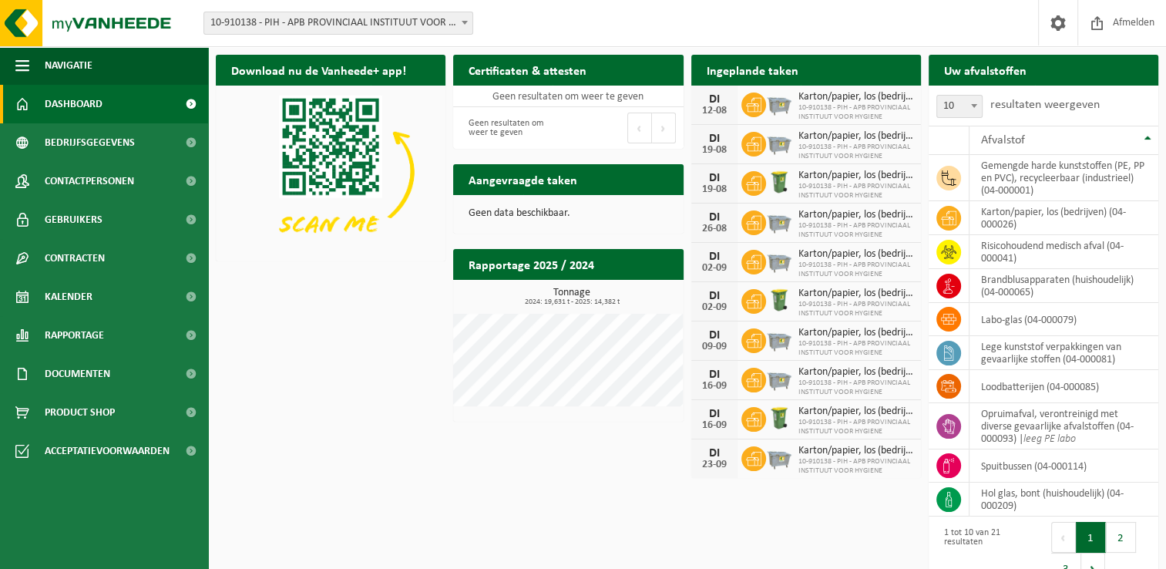
click at [354, 424] on div "Download nu de Vanheede+ app! Verberg Certificaten & attesten Bekijk uw certifi…" at bounding box center [687, 321] width 950 height 548
